Goal: Task Accomplishment & Management: Manage account settings

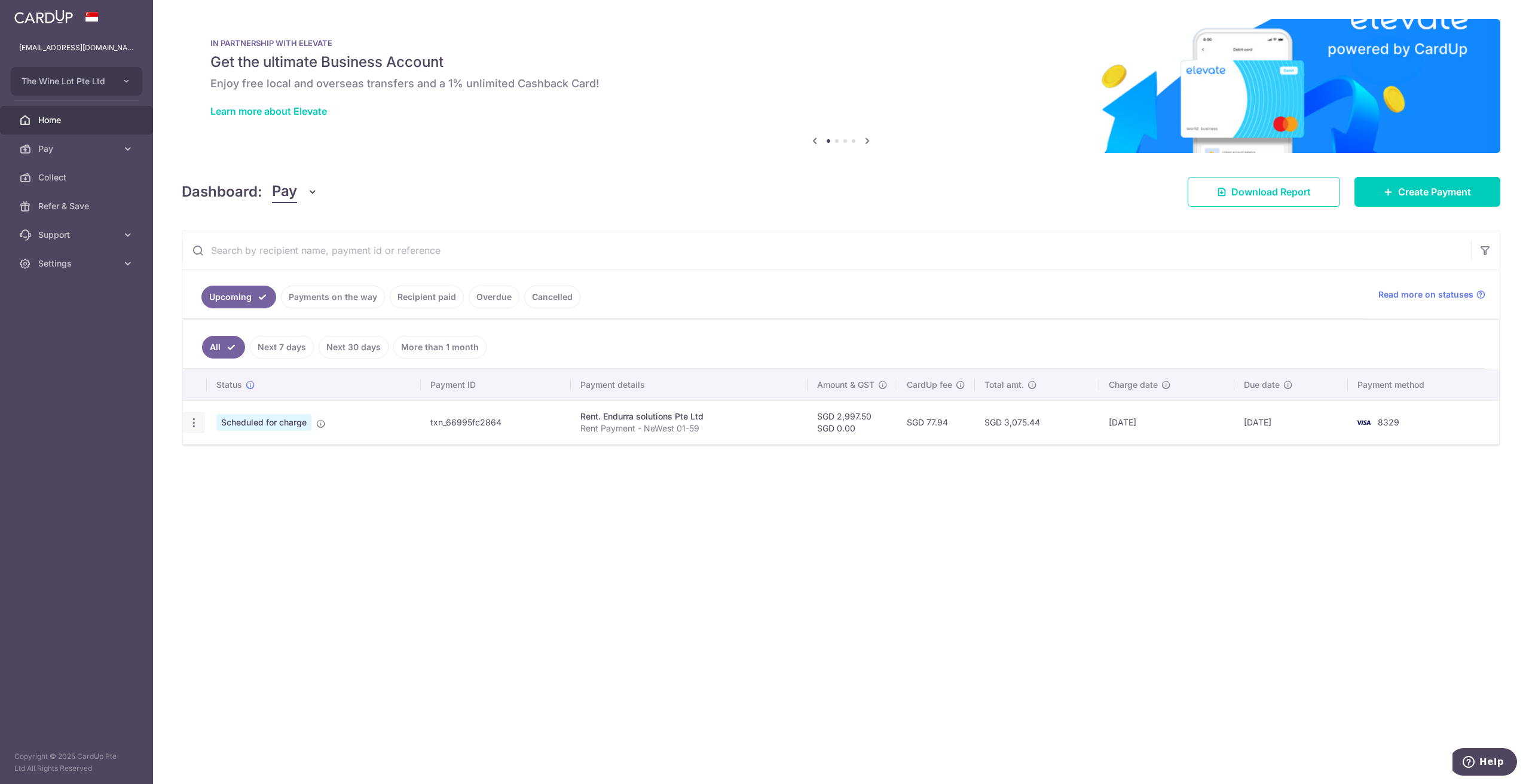
click at [200, 421] on div "Update payment Cancel payment" at bounding box center [194, 423] width 22 height 22
click at [190, 429] on div "Update payment Cancel payment" at bounding box center [194, 423] width 22 height 22
click at [192, 426] on icon "button" at bounding box center [194, 423] width 12 height 12
click at [247, 482] on span "Cancel payment" at bounding box center [257, 485] width 80 height 14
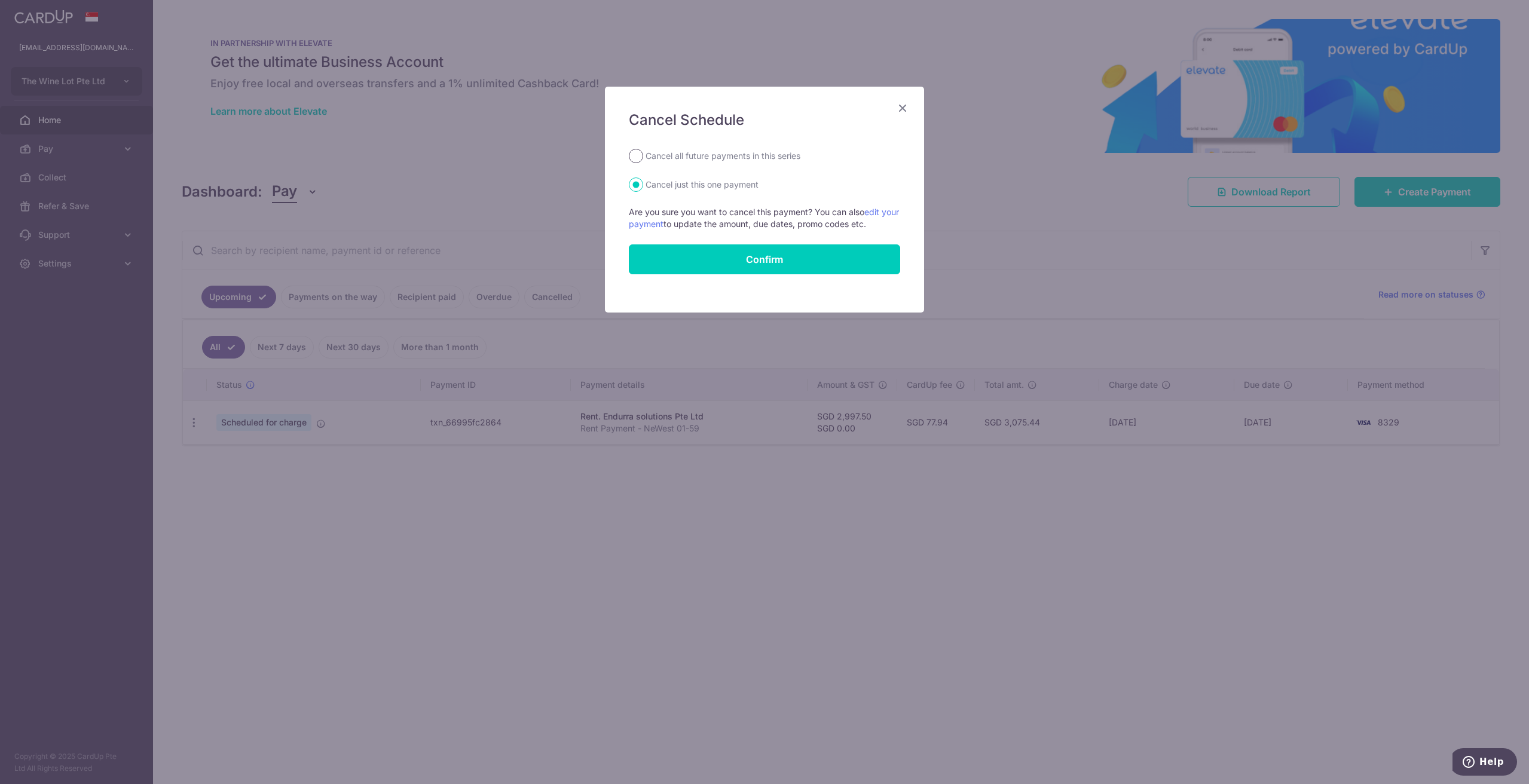
click at [640, 157] on input "Cancel all future payments in this series" at bounding box center [636, 156] width 14 height 14
radio input "true"
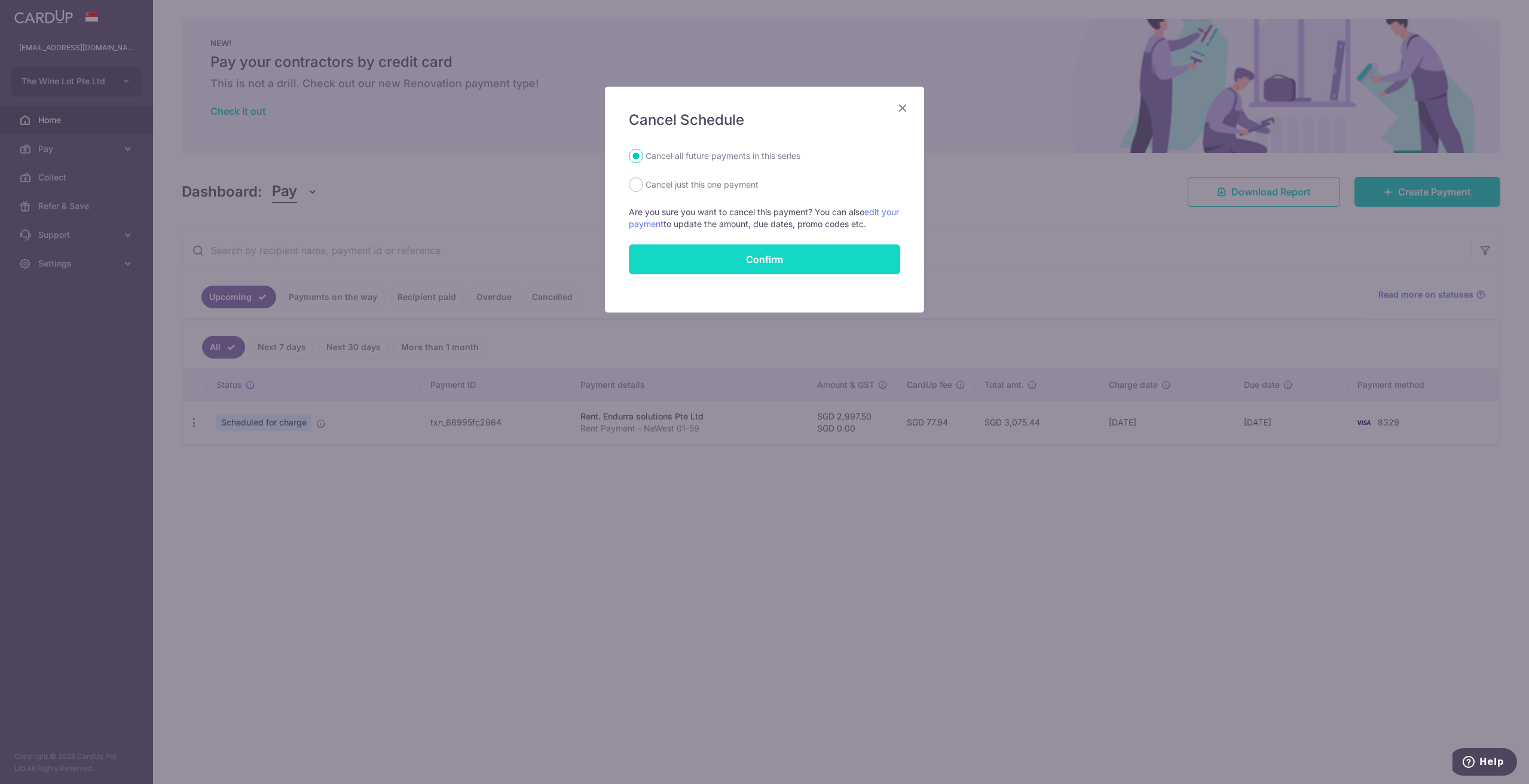
click at [730, 261] on button "Confirm" at bounding box center [764, 259] width 271 height 30
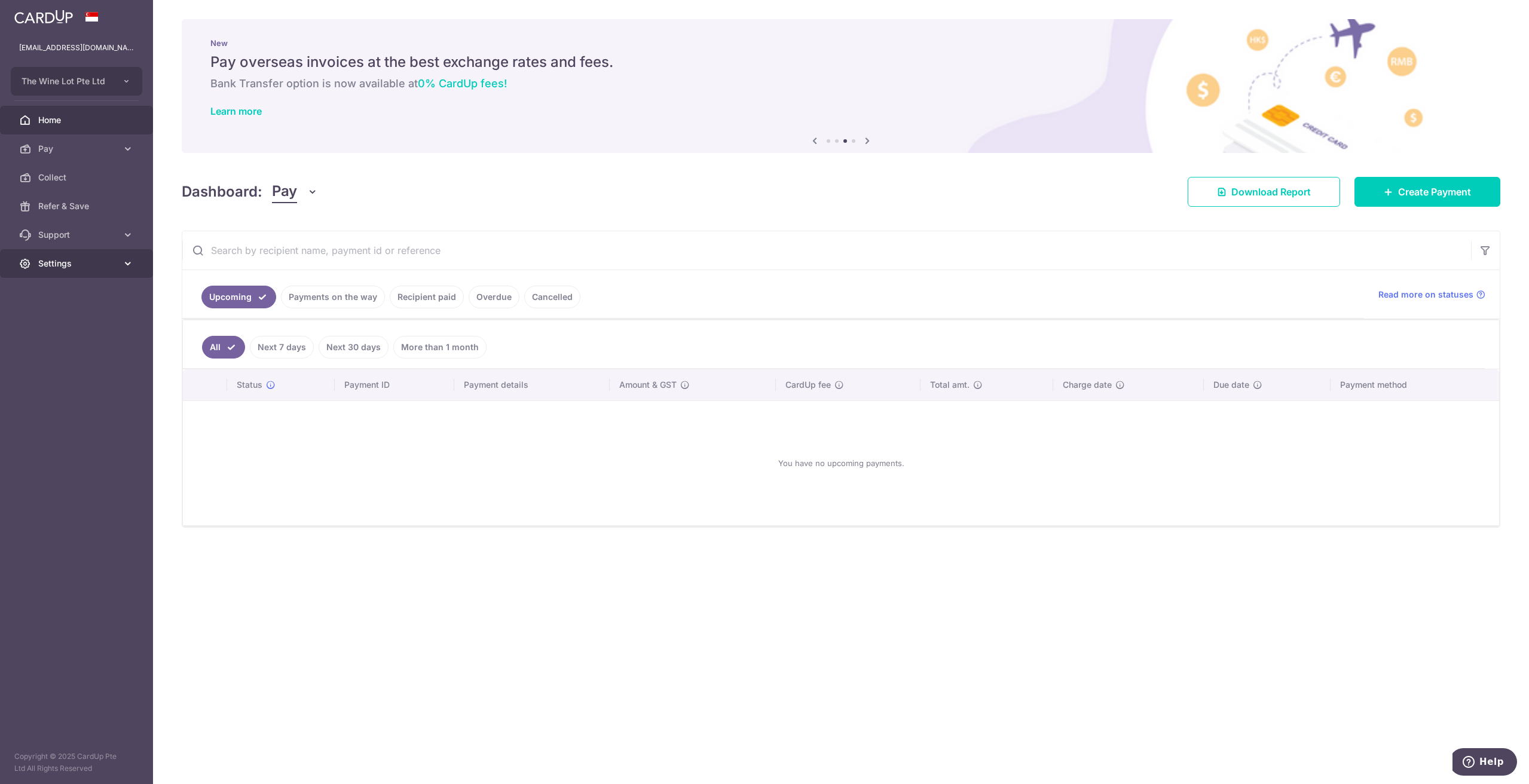
click at [103, 264] on span "Settings" at bounding box center [77, 263] width 79 height 12
click at [57, 326] on span "Logout" at bounding box center [77, 321] width 79 height 12
